Goal: Task Accomplishment & Management: Complete application form

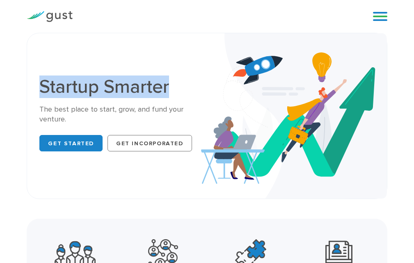
drag, startPoint x: 39, startPoint y: 80, endPoint x: 193, endPoint y: 85, distance: 154.5
click at [193, 85] on div "Startup Smarter The best place to start, grow, and fund your venture. Get Start…" at bounding box center [120, 116] width 174 height 76
click at [193, 85] on h1 "Startup Smarter" at bounding box center [119, 87] width 161 height 19
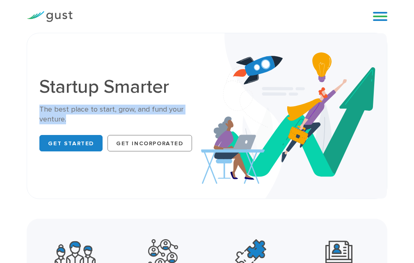
drag, startPoint x: 37, startPoint y: 113, endPoint x: 91, endPoint y: 122, distance: 55.0
click at [91, 122] on div "Startup Smarter The best place to start, grow, and fund your venture. Get Start…" at bounding box center [120, 116] width 174 height 76
click at [91, 122] on div "The best place to start, grow, and fund your venture." at bounding box center [119, 115] width 161 height 20
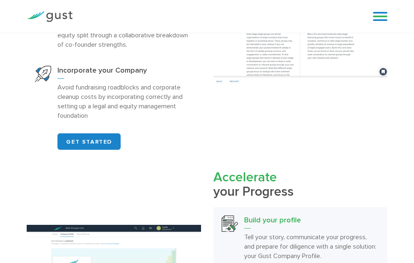
scroll to position [452, 0]
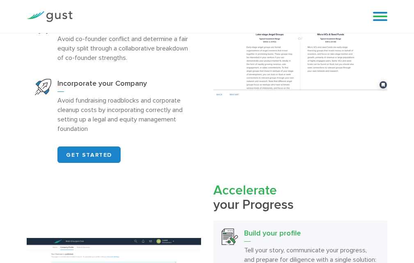
click at [120, 155] on div "GET STARTED" at bounding box center [128, 155] width 143 height 16
click at [117, 156] on link "GET STARTED" at bounding box center [88, 155] width 63 height 16
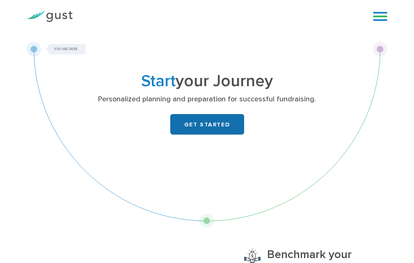
click at [198, 129] on link "GET STARTED" at bounding box center [207, 124] width 74 height 21
